Goal: Task Accomplishment & Management: Use online tool/utility

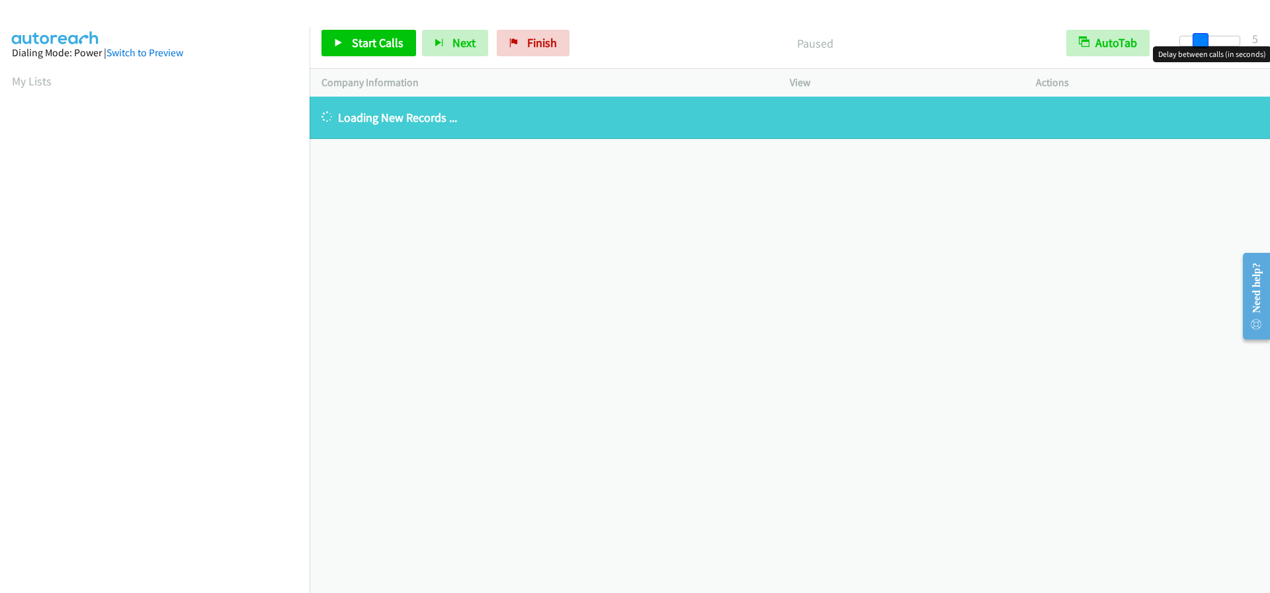
drag, startPoint x: 1180, startPoint y: 41, endPoint x: 1198, endPoint y: 42, distance: 18.6
click at [1198, 42] on span at bounding box center [1201, 41] width 16 height 16
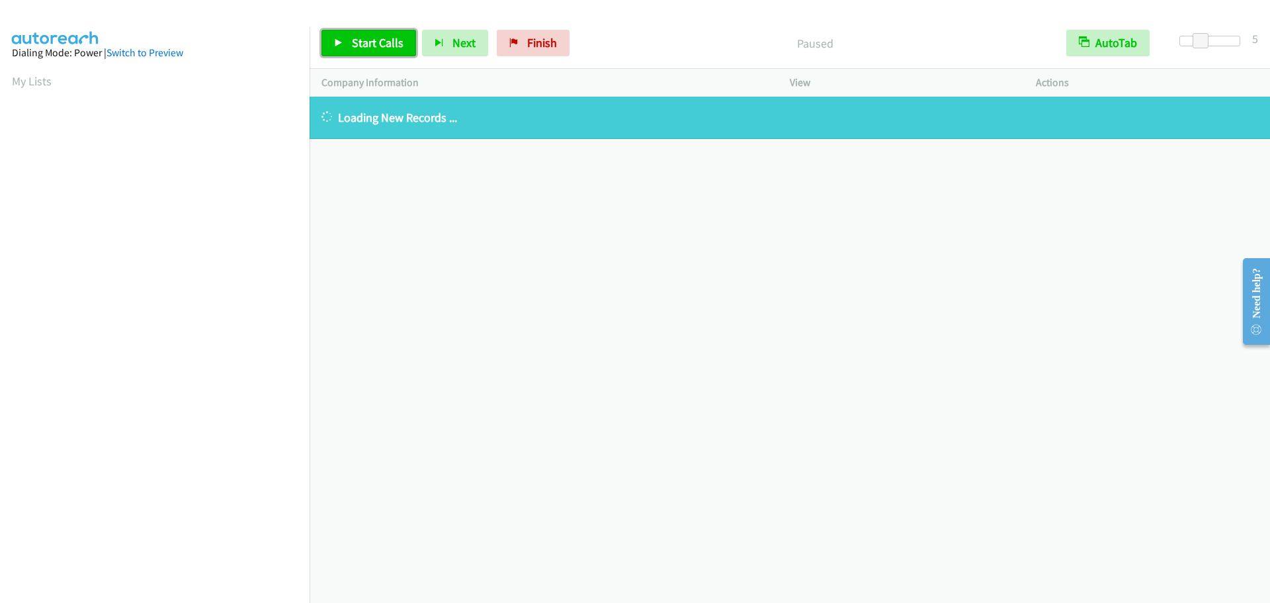
click at [369, 47] on span "Start Calls" at bounding box center [378, 42] width 52 height 15
click at [28, 84] on link "My Lists" at bounding box center [32, 80] width 40 height 15
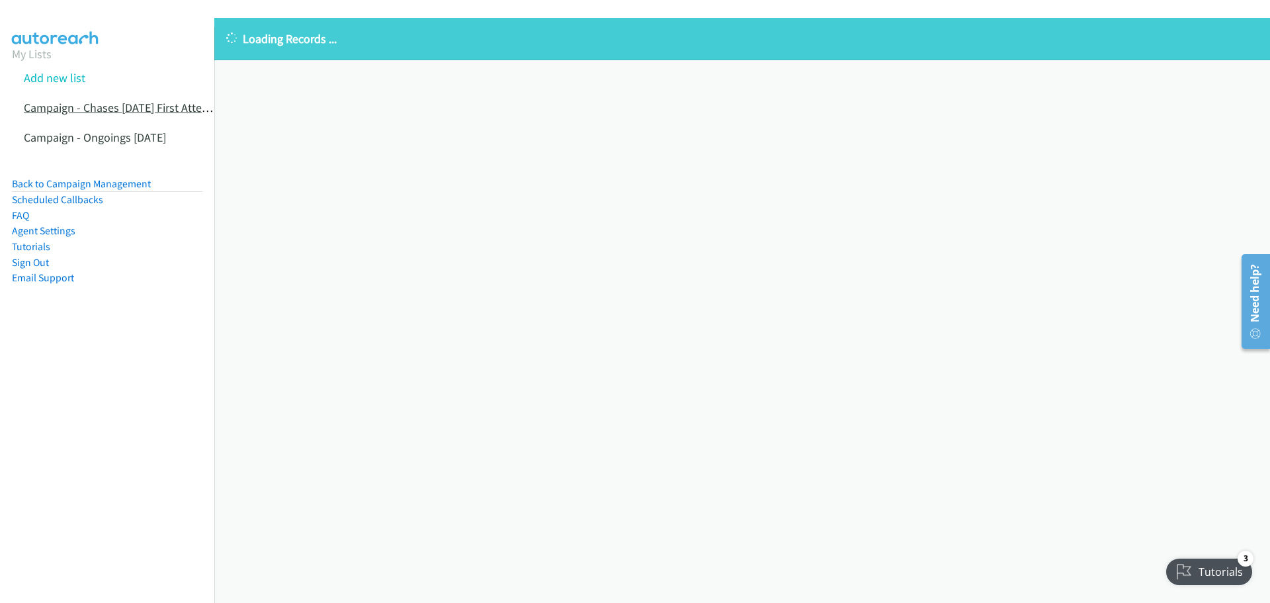
click at [119, 107] on link "Campaign - Chases 10.7.25 First Attempts" at bounding box center [126, 107] width 204 height 15
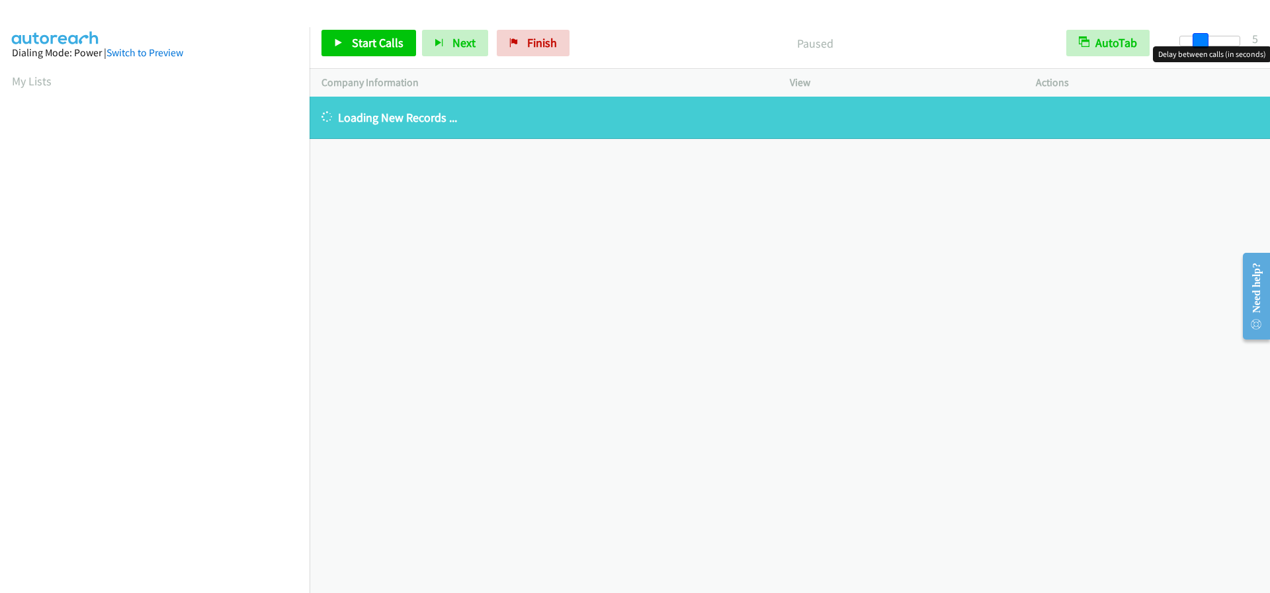
drag, startPoint x: 1179, startPoint y: 42, endPoint x: 1200, endPoint y: 40, distance: 20.6
click at [1200, 40] on span at bounding box center [1201, 41] width 16 height 16
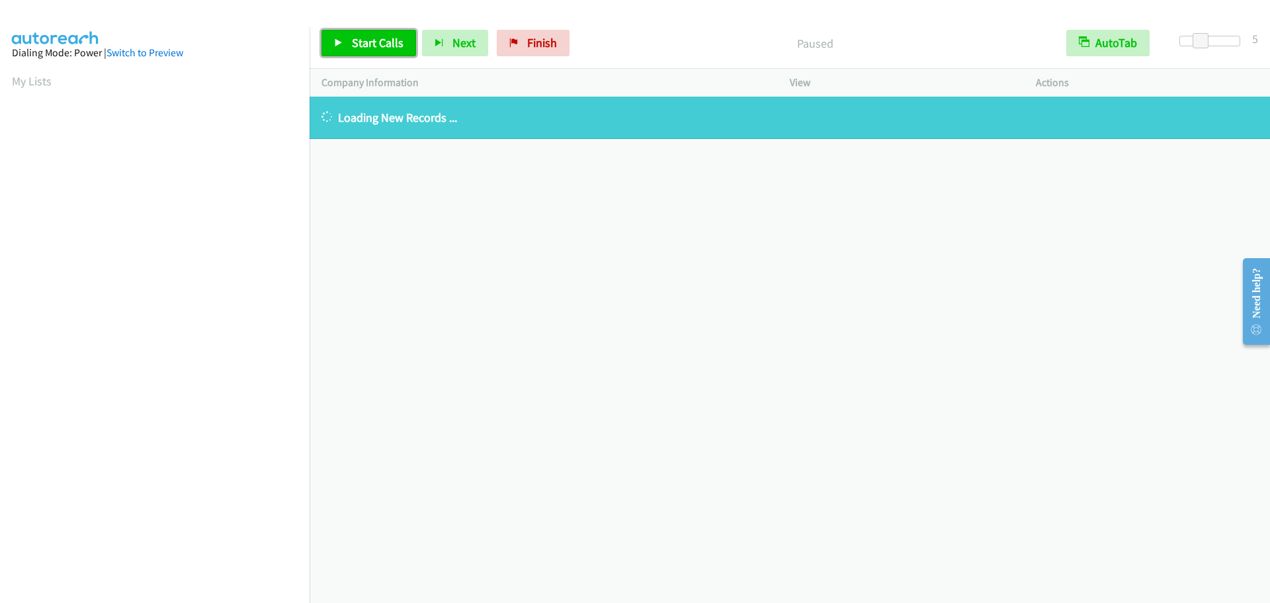
click at [384, 42] on span "Start Calls" at bounding box center [378, 42] width 52 height 15
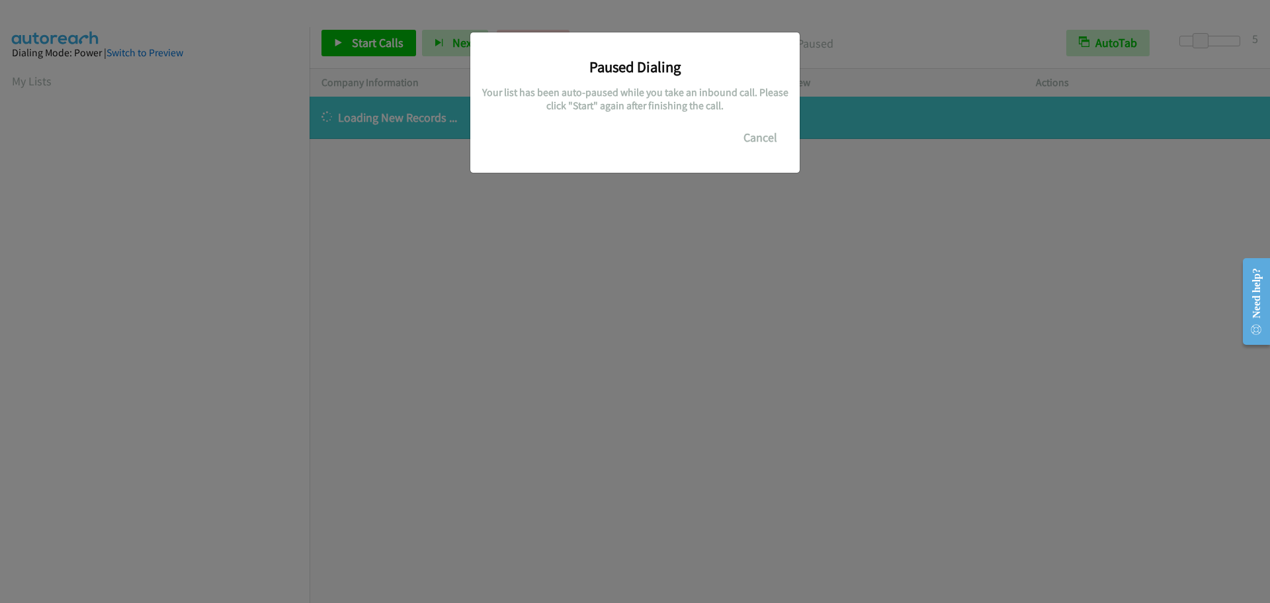
scroll to position [140, 0]
drag, startPoint x: 777, startPoint y: 134, endPoint x: 763, endPoint y: 136, distance: 14.1
click at [776, 134] on button "Cancel" at bounding box center [760, 137] width 59 height 26
